Goal: Share content

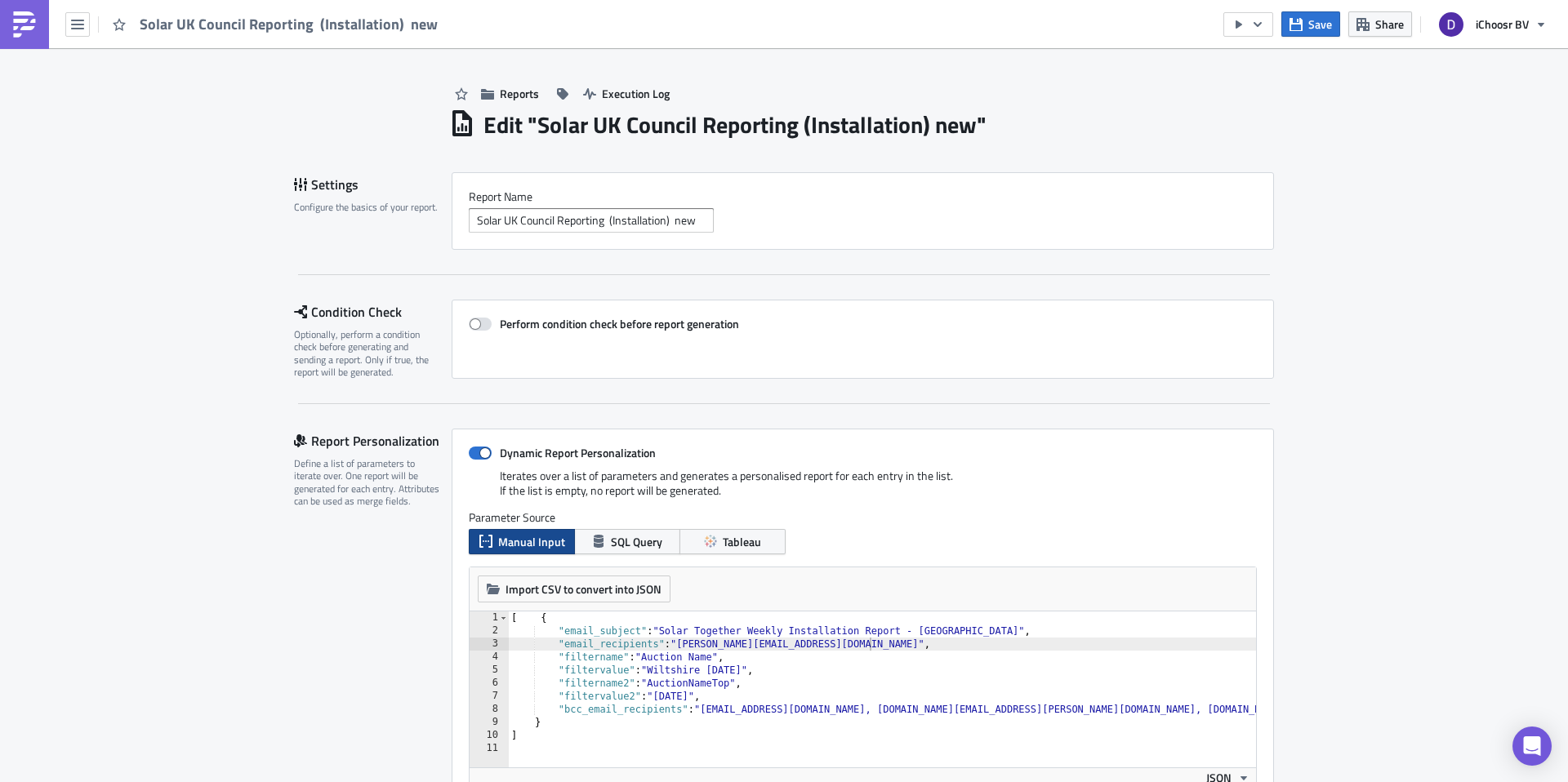
scroll to position [0, 1]
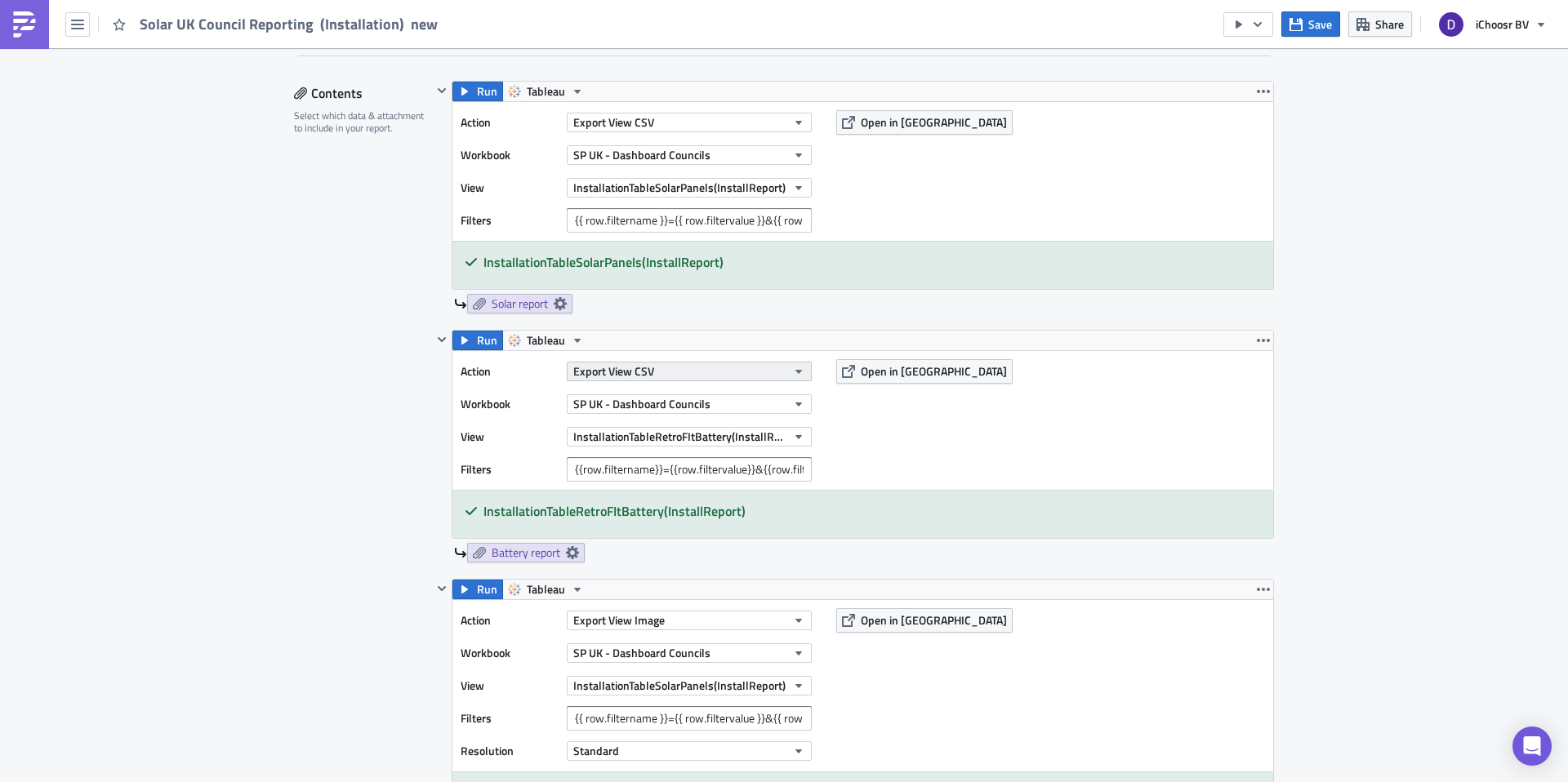
click at [663, 372] on button "Export View CSV" at bounding box center [689, 372] width 245 height 20
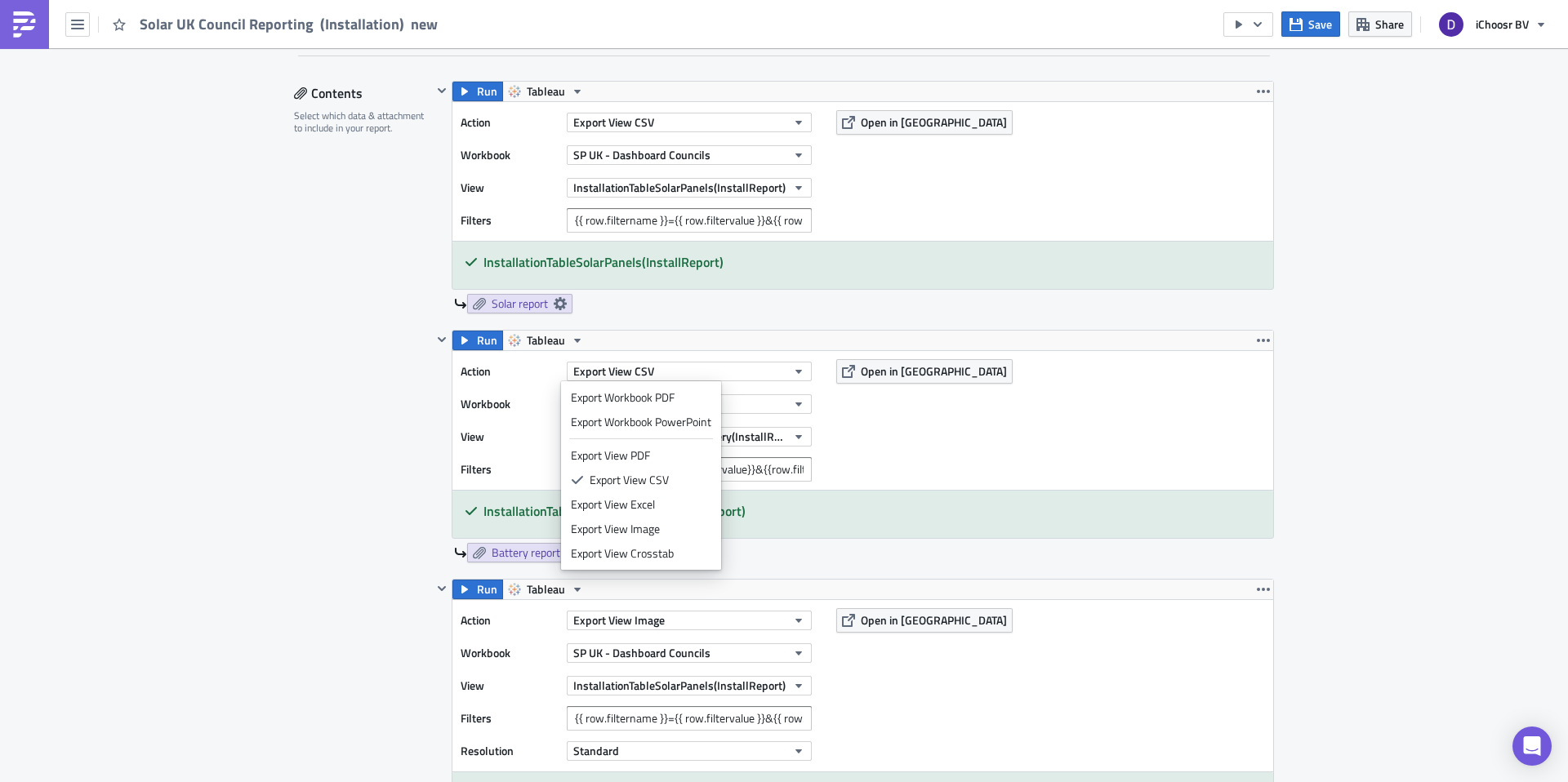
click at [432, 440] on div at bounding box center [442, 446] width 20 height 233
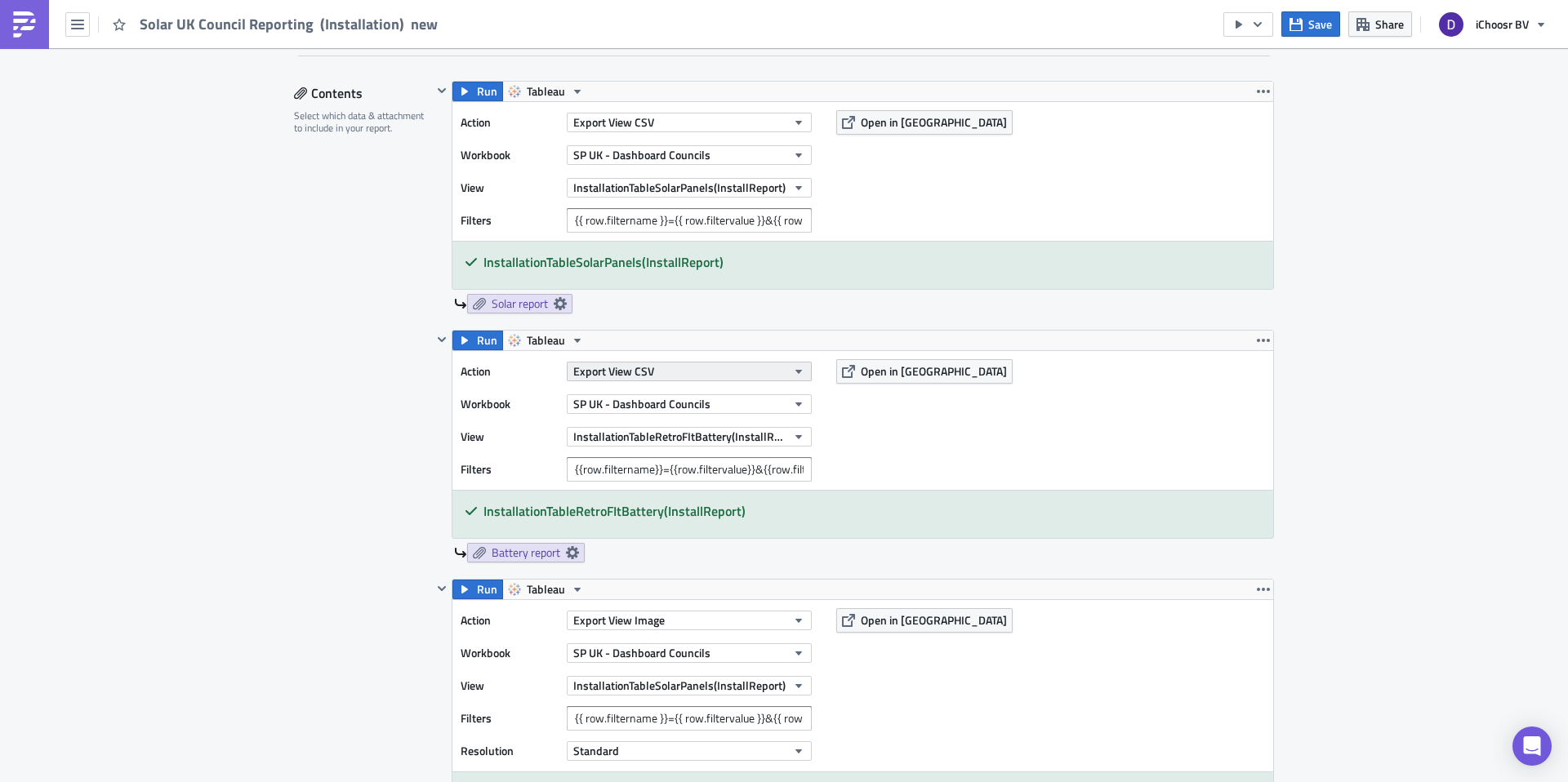
click at [662, 369] on button "Export View CSV" at bounding box center [689, 372] width 245 height 20
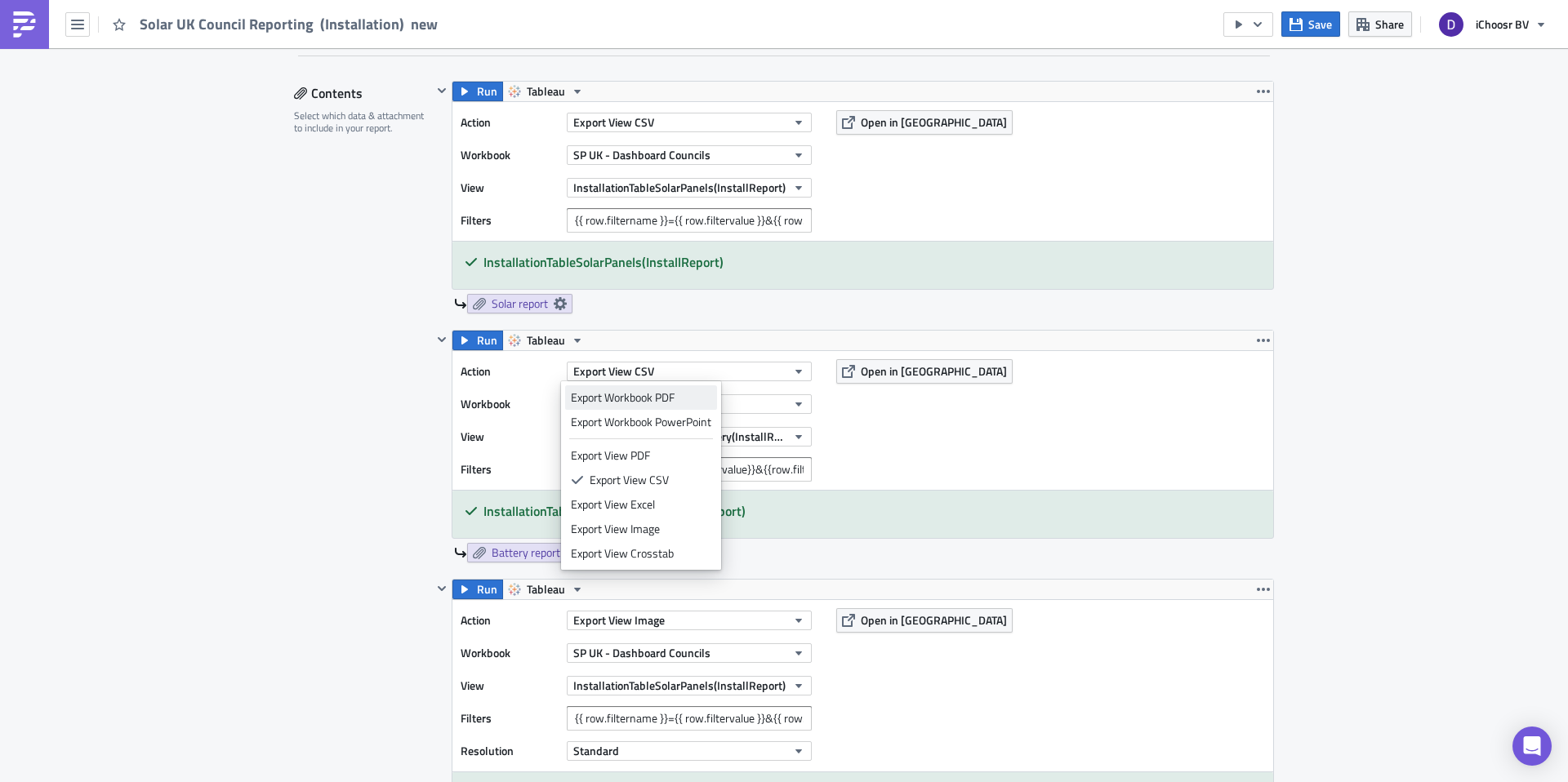
click at [645, 400] on div "Export Workbook PDF" at bounding box center [641, 398] width 140 height 16
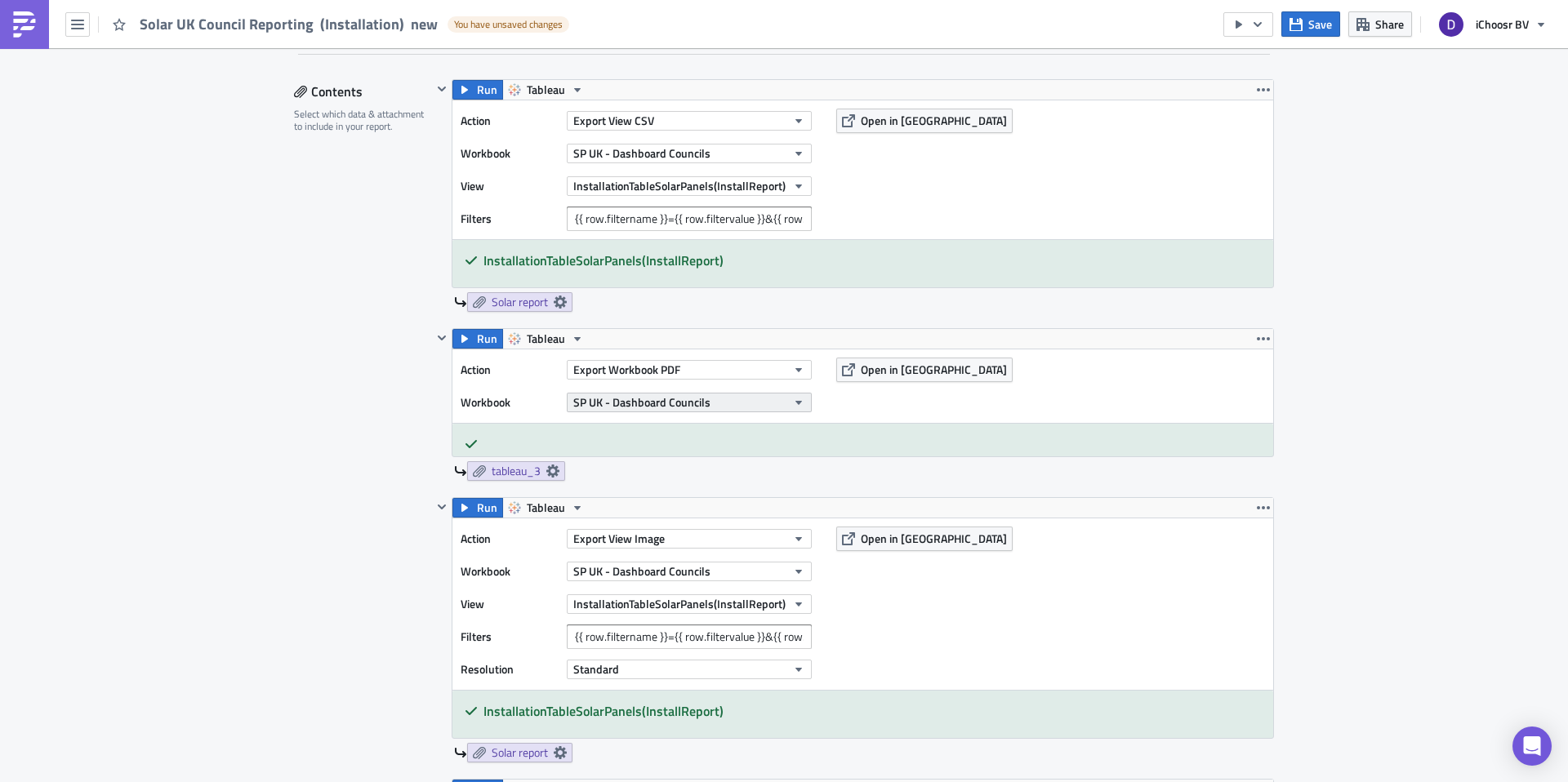
scroll to position [853, 0]
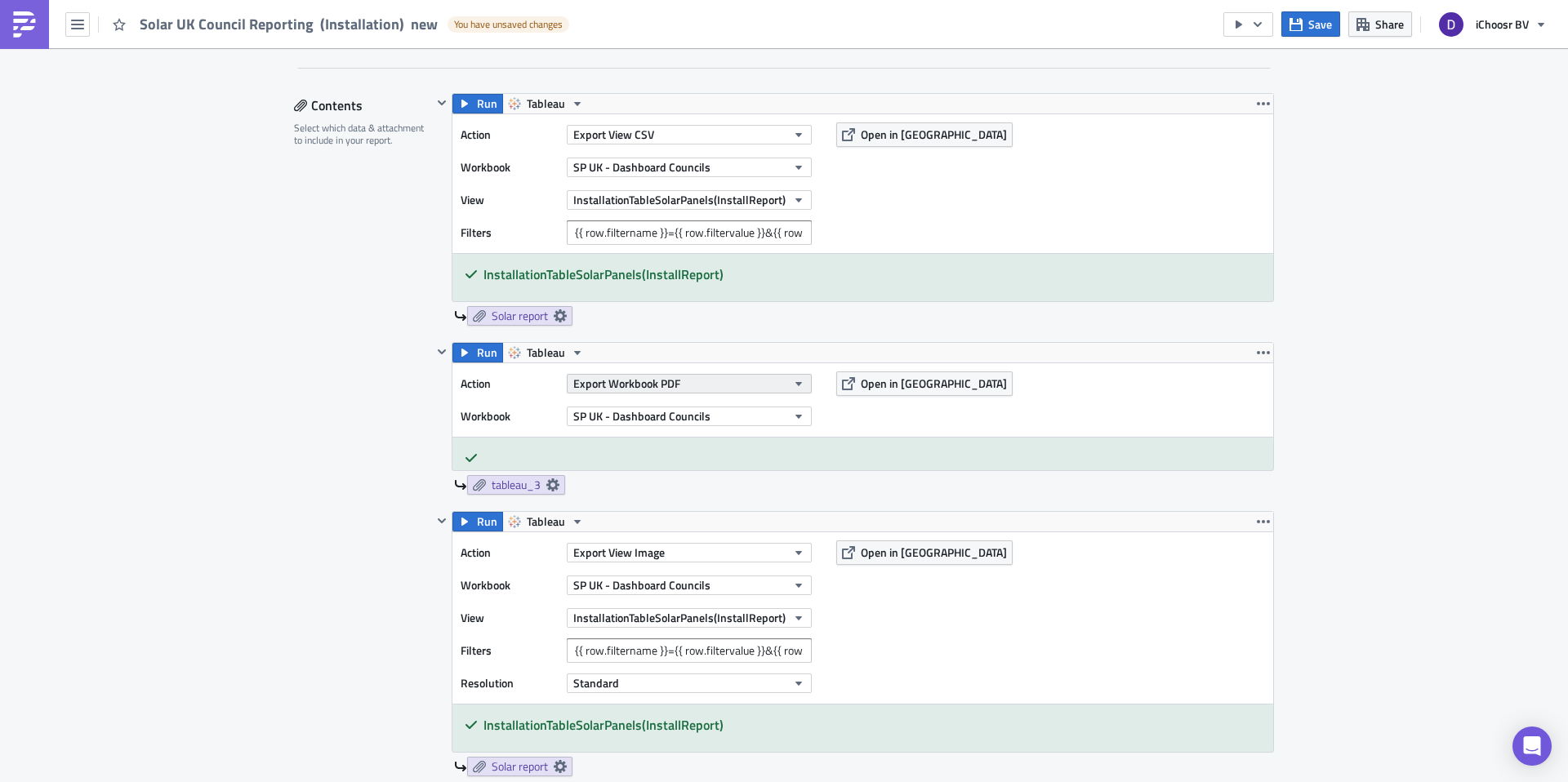
click at [634, 385] on span "Export Workbook PDF" at bounding box center [626, 382] width 107 height 17
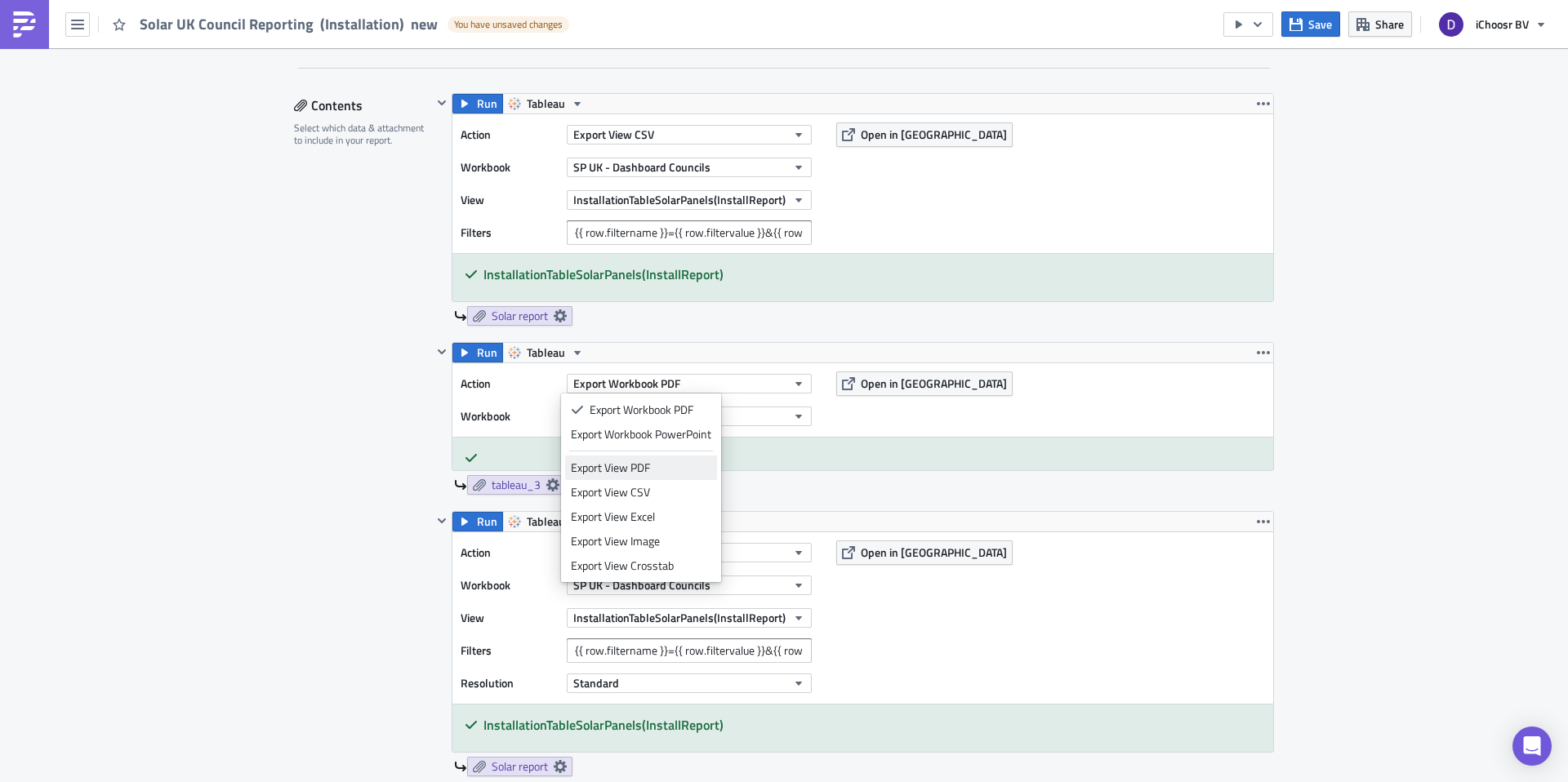
click at [632, 462] on div "Export View PDF" at bounding box center [641, 468] width 140 height 16
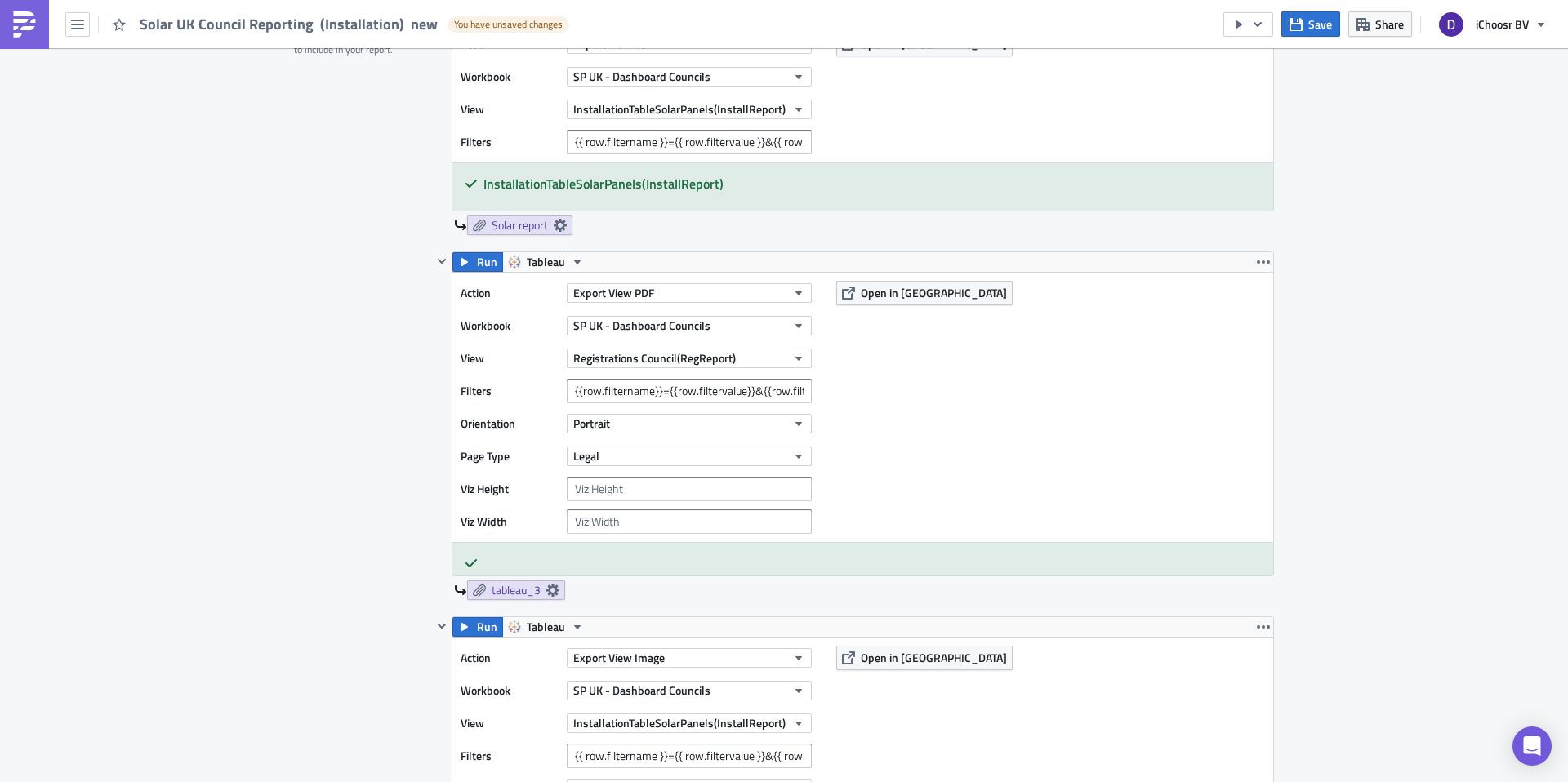
scroll to position [870, 0]
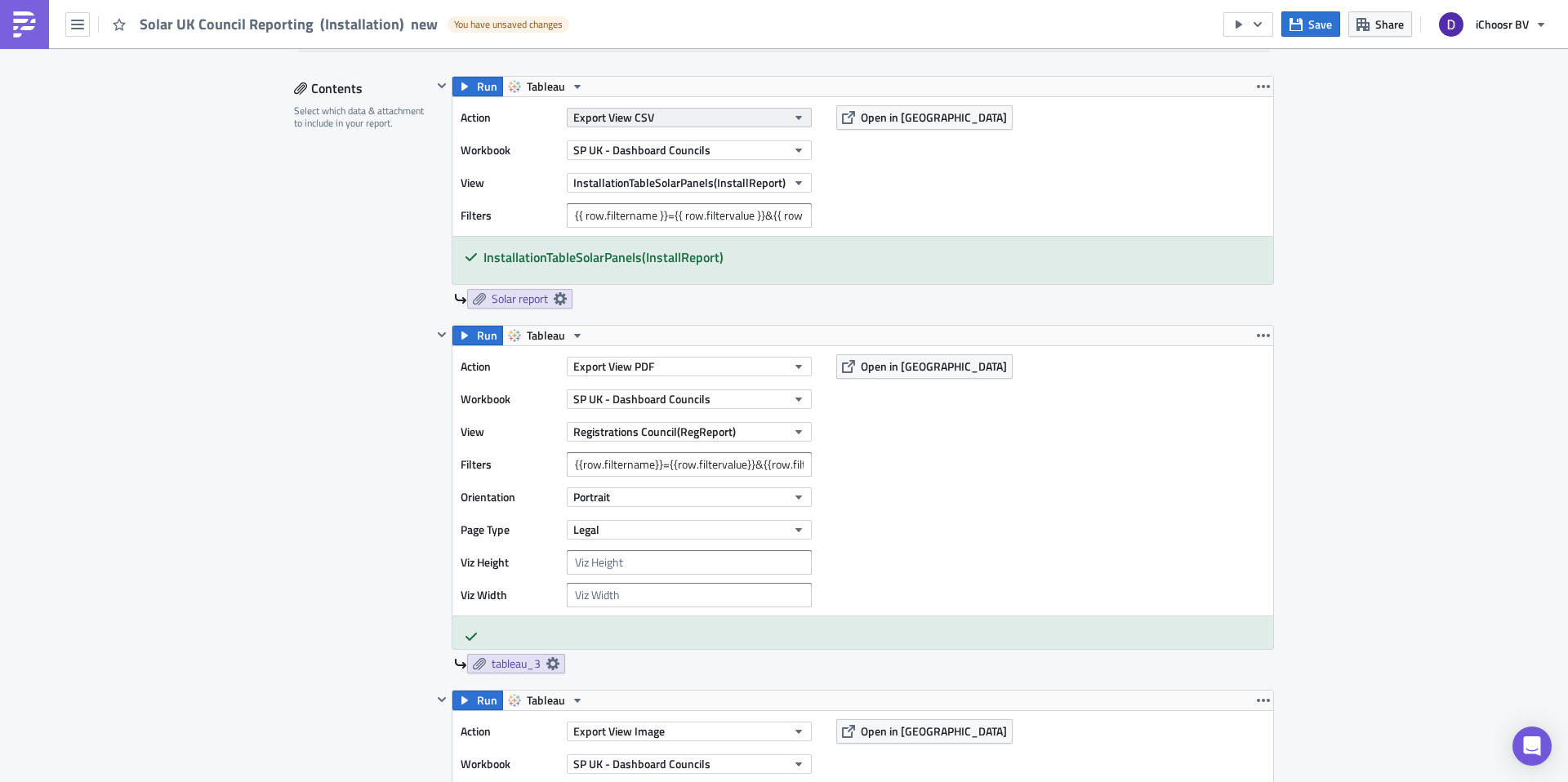
click at [655, 110] on button "Export View CSV" at bounding box center [689, 118] width 245 height 20
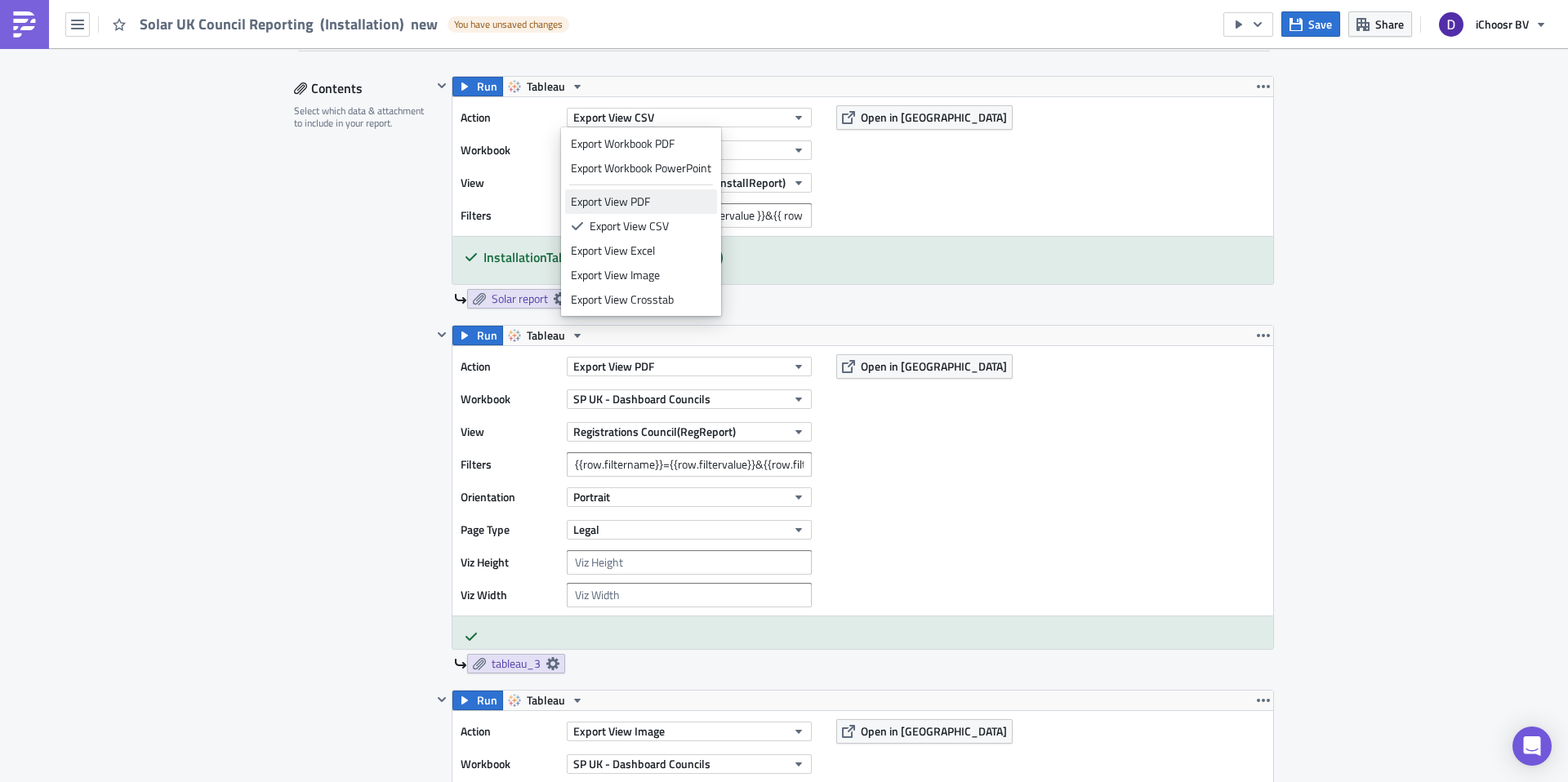
click at [613, 202] on div "Export View PDF" at bounding box center [641, 201] width 140 height 16
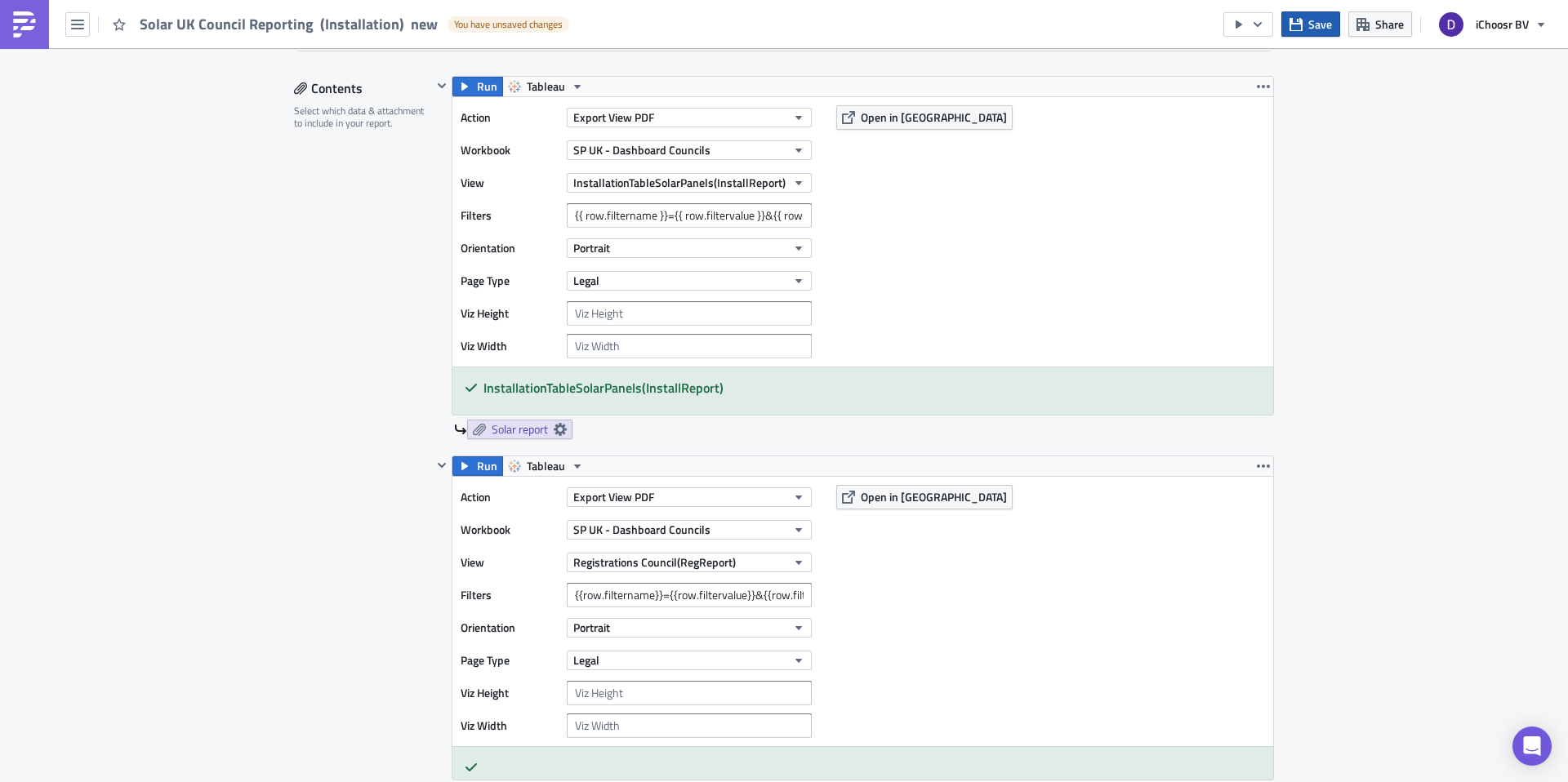
click at [1293, 23] on icon "button" at bounding box center [1295, 24] width 13 height 13
click at [1254, 24] on icon "button" at bounding box center [1257, 24] width 13 height 13
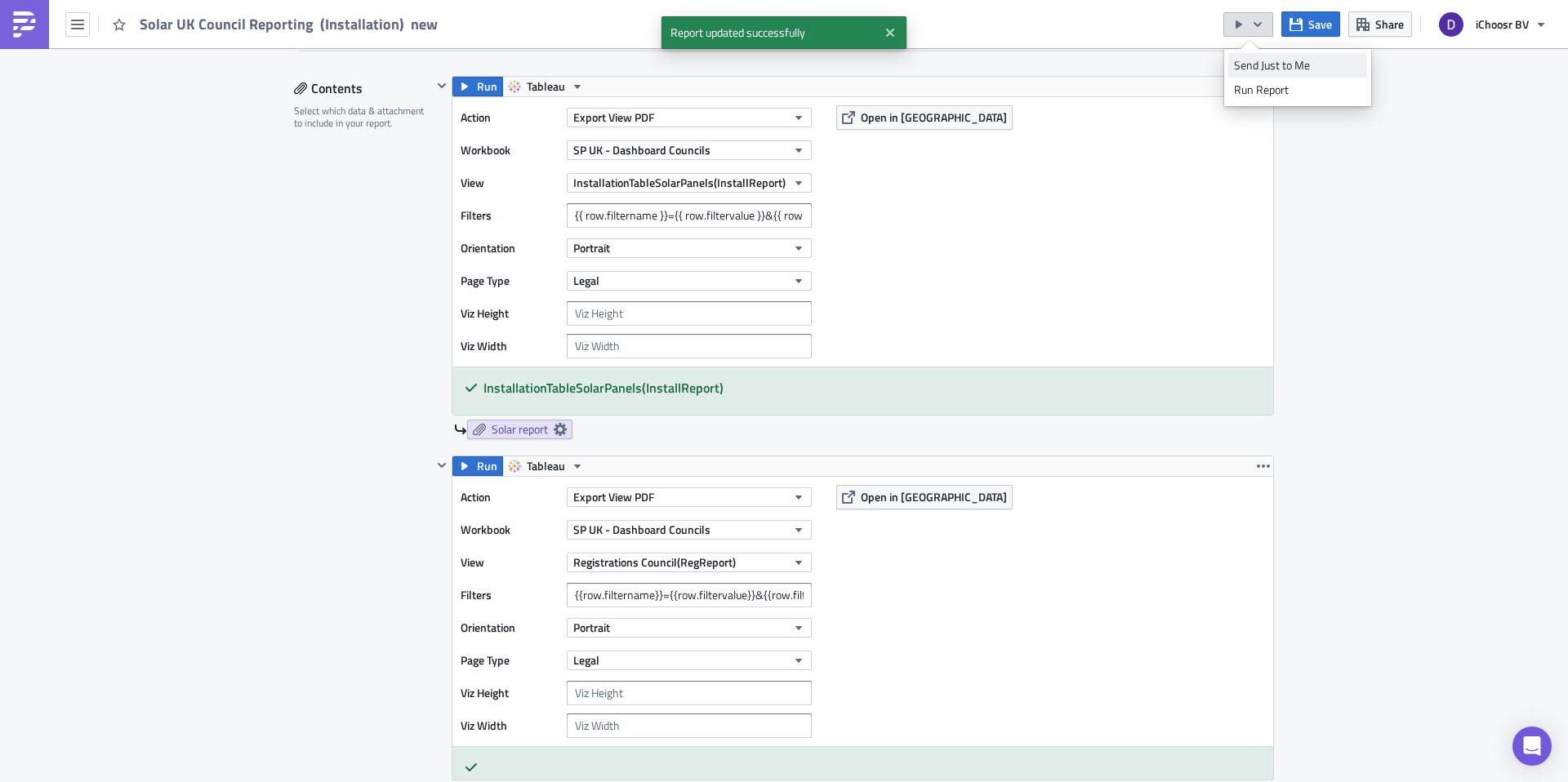
click at [1253, 71] on div "Send Just to Me" at bounding box center [1297, 65] width 128 height 16
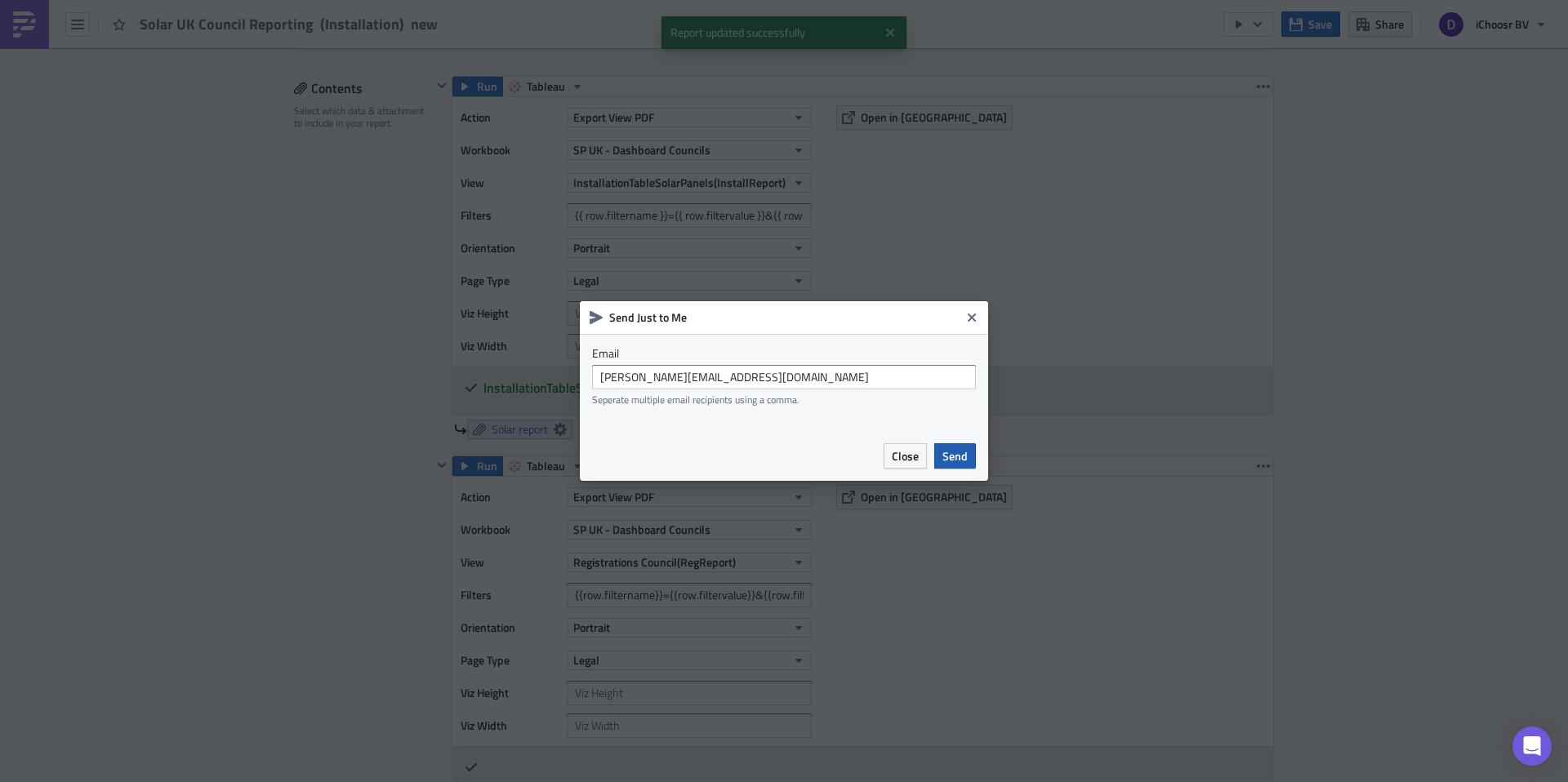
click at [950, 455] on span "Send" at bounding box center [955, 456] width 25 height 17
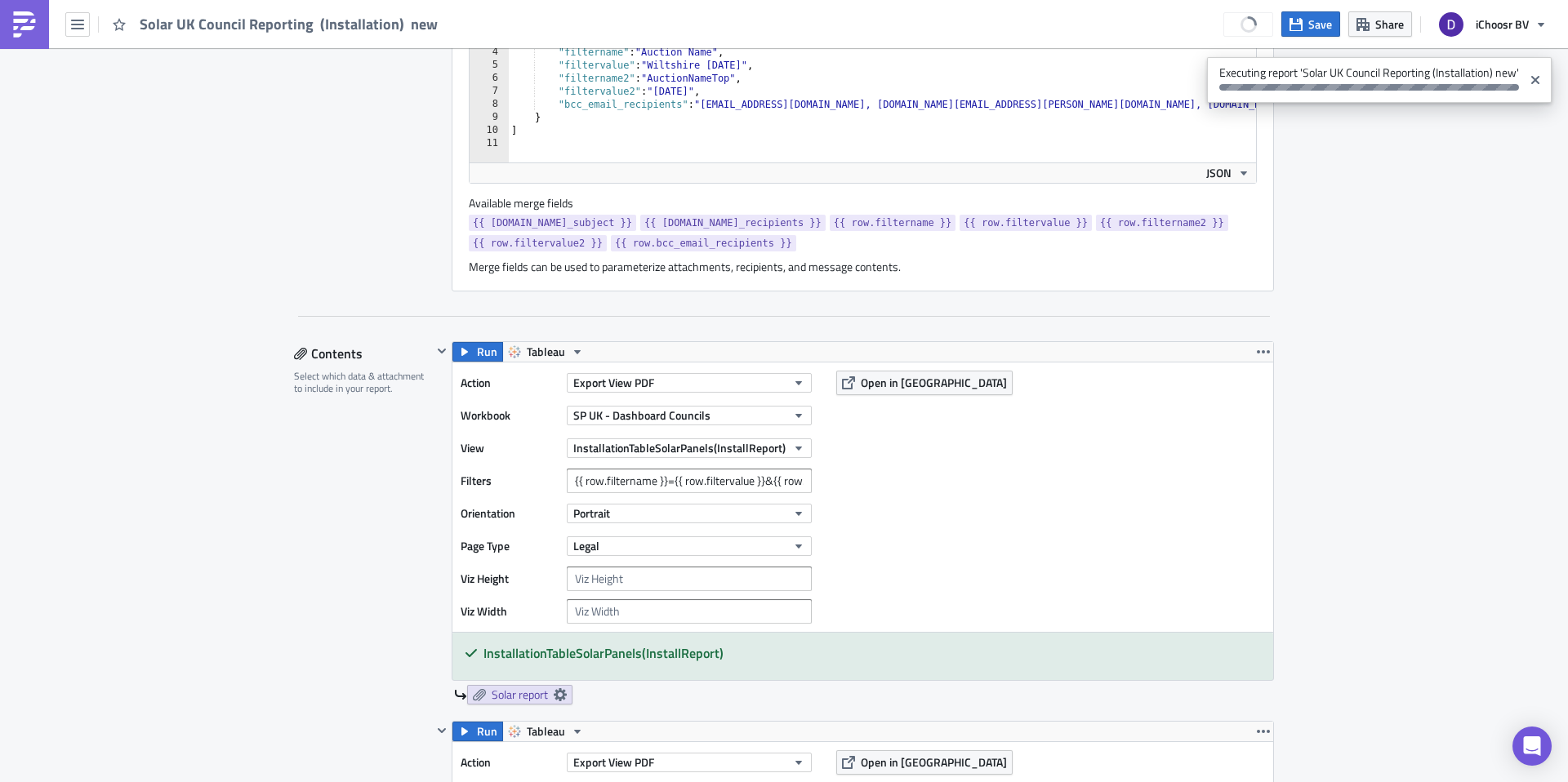
scroll to position [595, 0]
